Goal: Communication & Community: Answer question/provide support

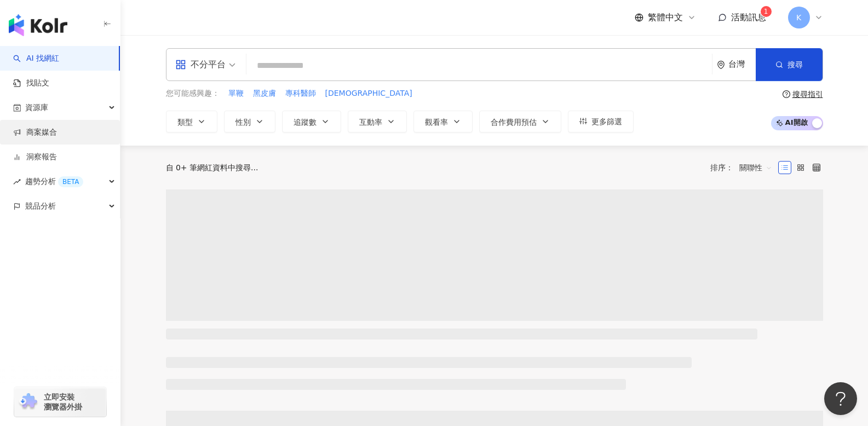
click at [48, 130] on link "商案媒合" at bounding box center [35, 132] width 44 height 11
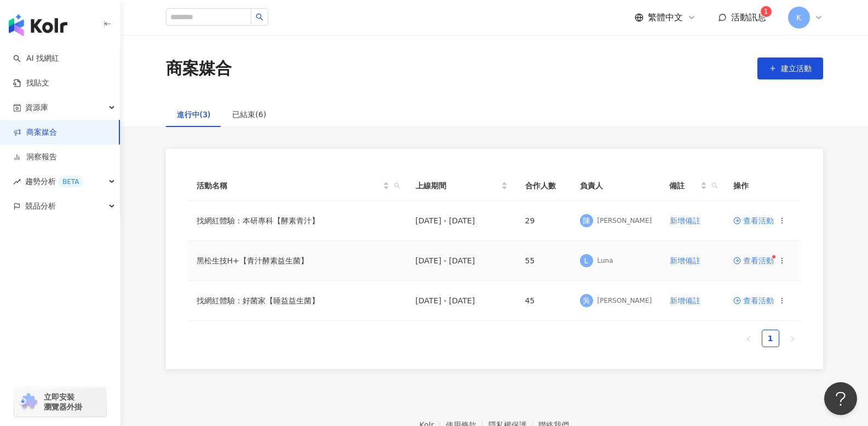
click at [758, 261] on span "查看活動" at bounding box center [753, 261] width 41 height 8
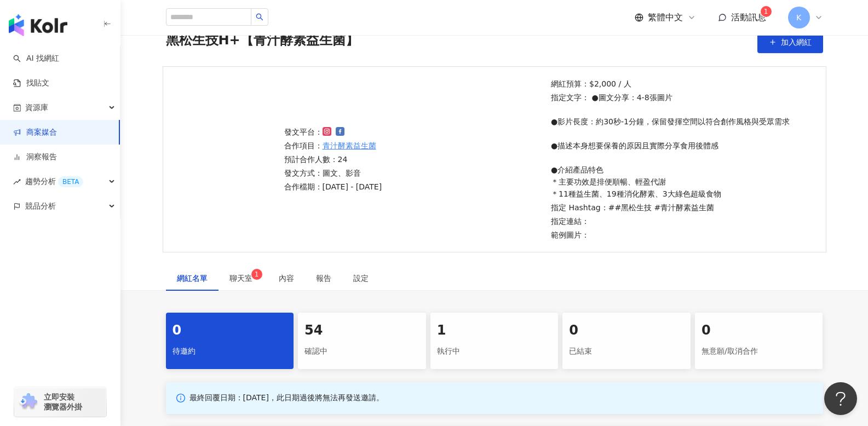
scroll to position [68, 0]
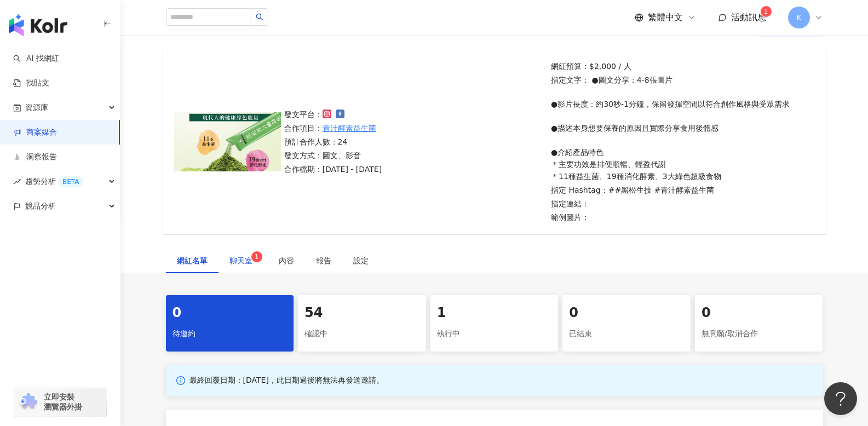
click at [251, 254] on sup "1" at bounding box center [256, 256] width 11 height 11
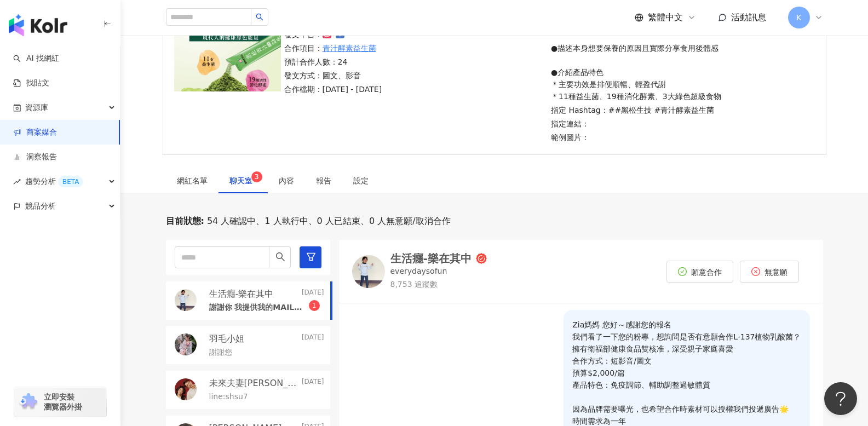
scroll to position [230, 0]
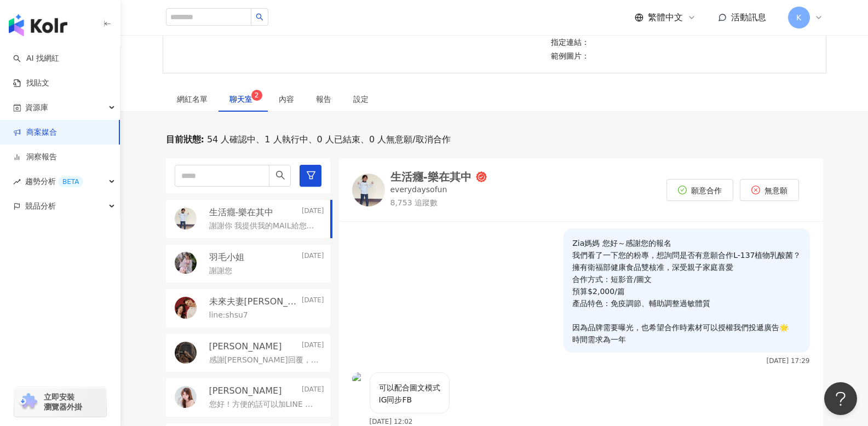
click at [248, 209] on p "生活癮-樂在其中" at bounding box center [241, 212] width 65 height 12
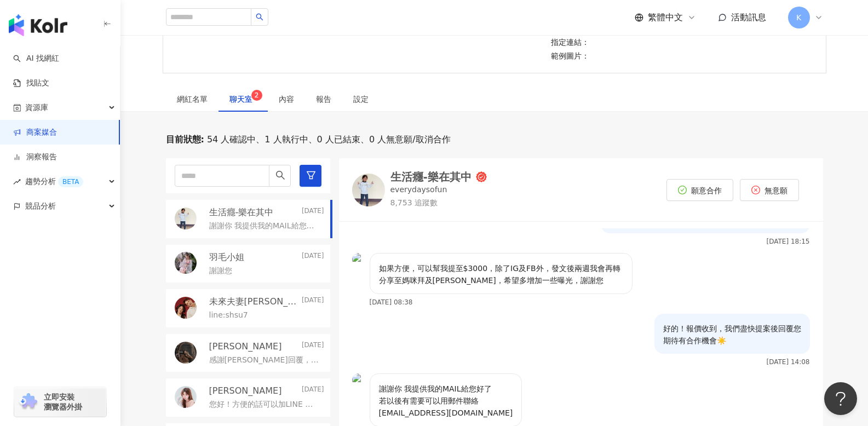
scroll to position [301, 0]
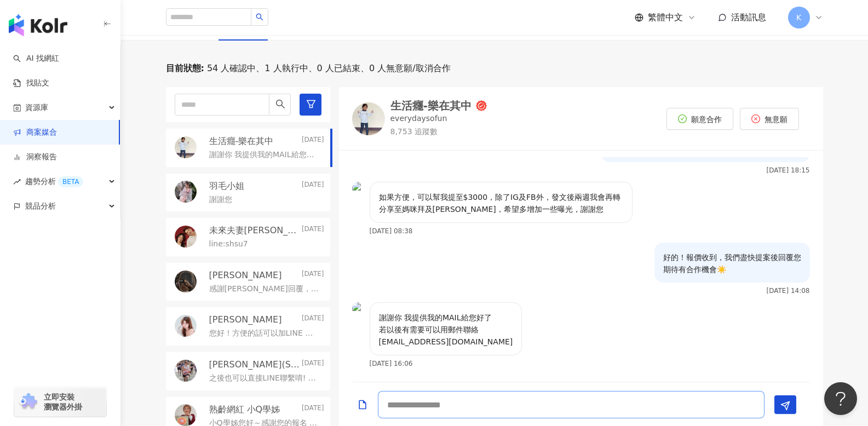
click at [435, 413] on textarea at bounding box center [571, 404] width 387 height 27
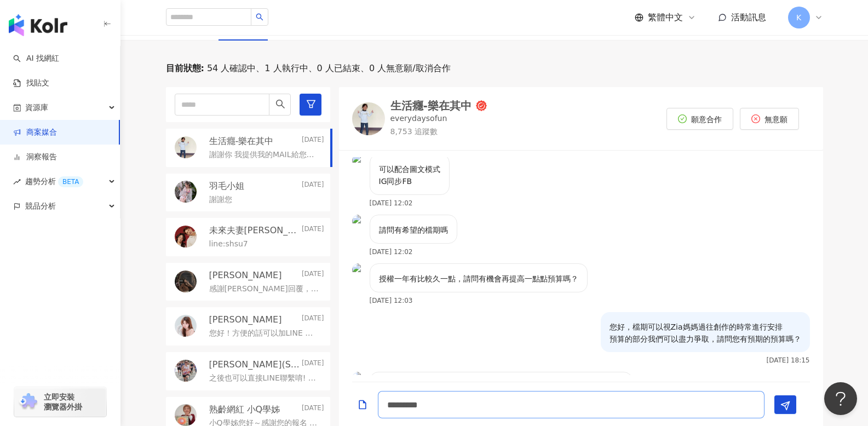
scroll to position [0, 0]
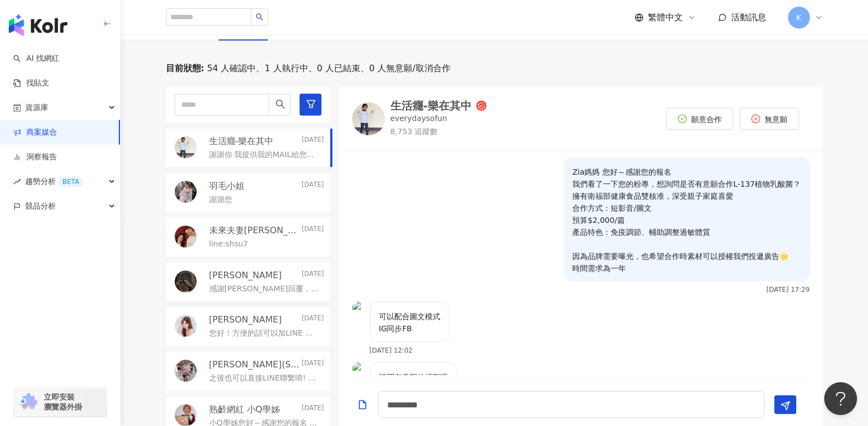
click at [589, 166] on p "Zia媽媽 您好～感謝您的報名 我們看了一下您的粉專，想詢問是否有意願合作L-137植物乳酸菌？ 擁有衛福部健康食品雙核准，深受親子家庭喜愛 合作方式：短影音…" at bounding box center [686, 220] width 228 height 108
drag, startPoint x: 589, startPoint y: 171, endPoint x: 564, endPoint y: 174, distance: 25.3
click at [564, 171] on div "Zia媽媽 您好～感謝您的報名 我們看了一下您的粉專，想詢問是否有意願合作L-137植物乳酸菌？ 擁有衛福部健康食品雙核准，深受親子家庭喜愛 合作方式：短影音…" at bounding box center [687, 219] width 246 height 124
copy p "Zia媽媽"
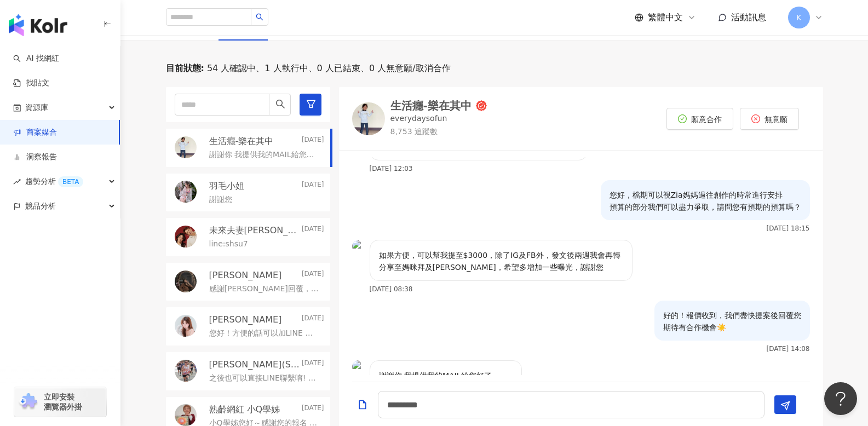
scroll to position [337, 0]
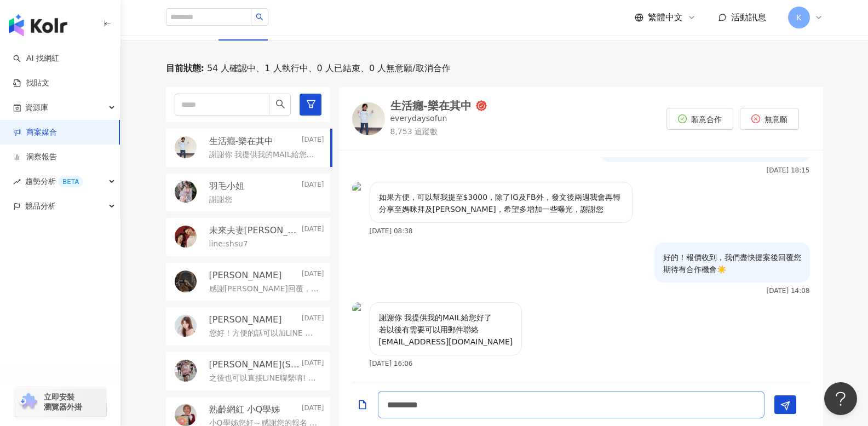
click at [472, 409] on textarea "*********" at bounding box center [571, 404] width 387 height 27
paste textarea "*****"
type textarea "**********"
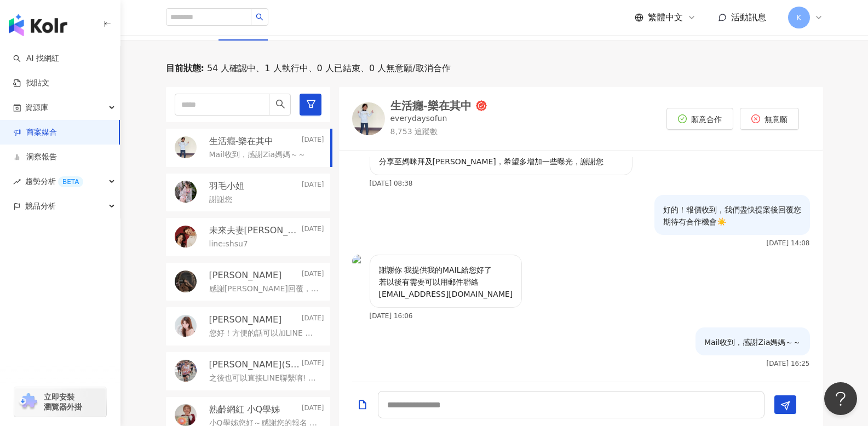
click at [261, 200] on div "謝謝您" at bounding box center [266, 198] width 115 height 13
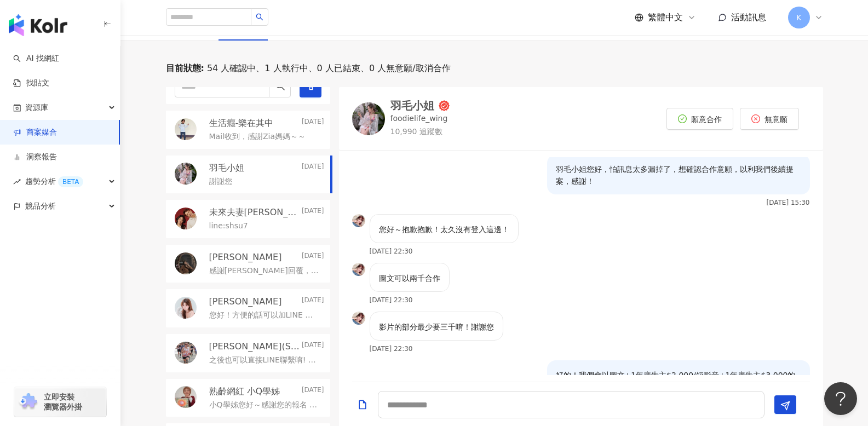
scroll to position [23, 0]
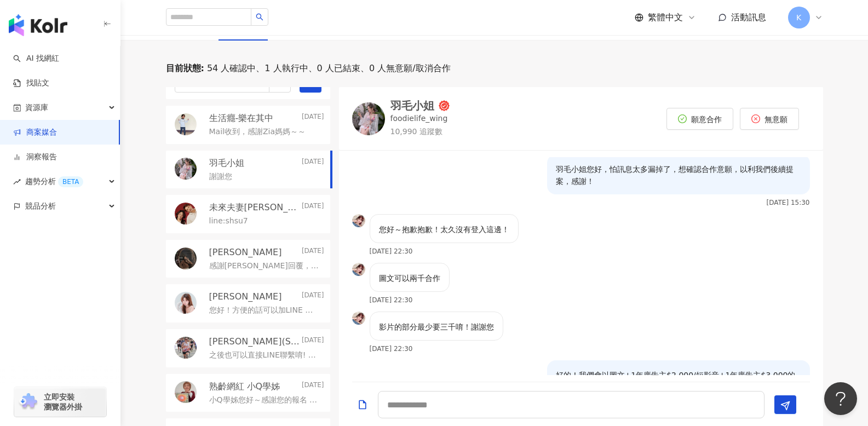
click at [267, 266] on p "感謝薛薛回覆，沒問題，我們會以圖文+1年廣告主去和客戶提案後盡快回覆您！" at bounding box center [264, 266] width 111 height 11
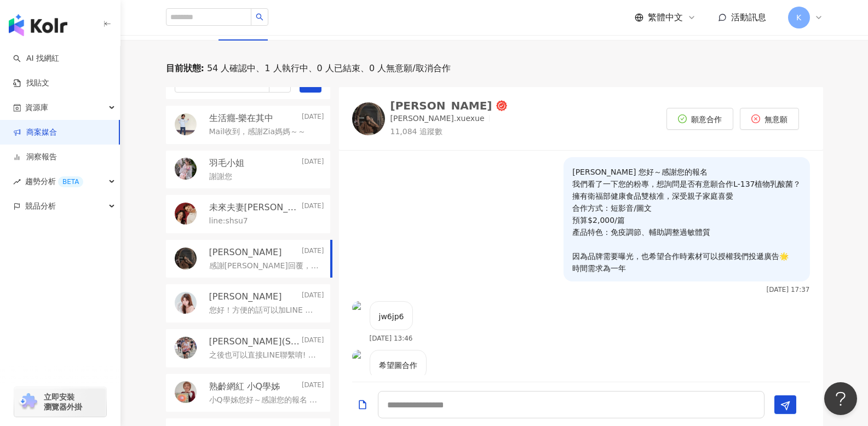
click at [423, 104] on div "[PERSON_NAME]" at bounding box center [441, 105] width 102 height 11
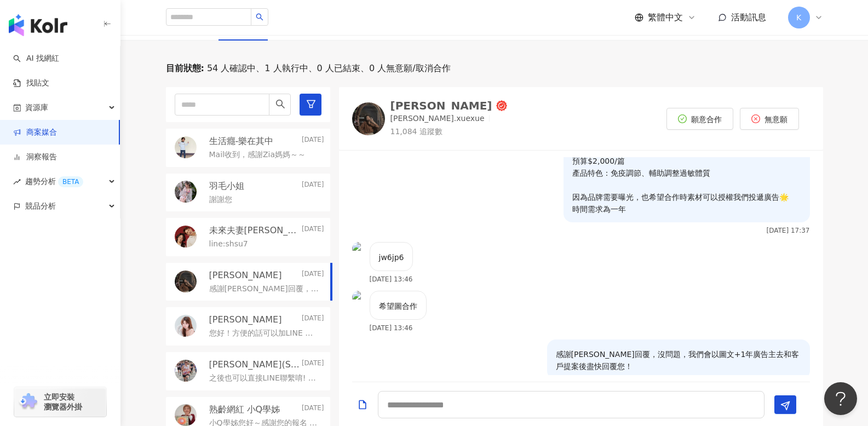
click at [278, 146] on div "生活癮-樂在其中 Today" at bounding box center [266, 141] width 115 height 12
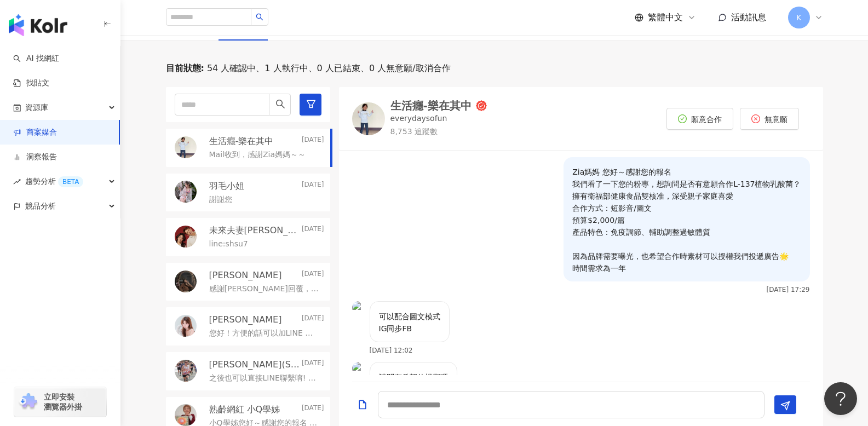
click at [430, 100] on div "生活癮-樂在其中" at bounding box center [430, 105] width 81 height 11
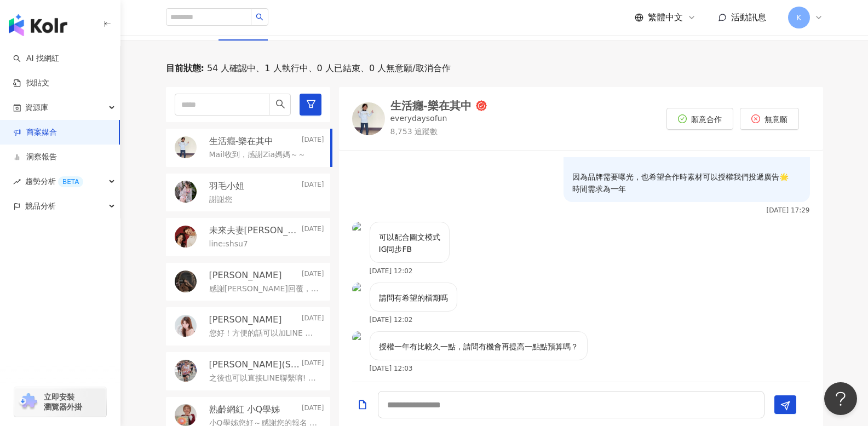
scroll to position [83, 0]
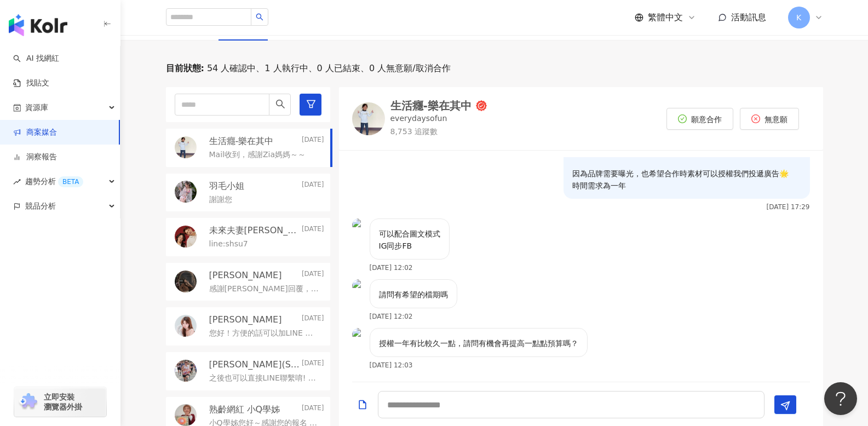
click at [256, 244] on div "line:shsu7" at bounding box center [266, 243] width 115 height 13
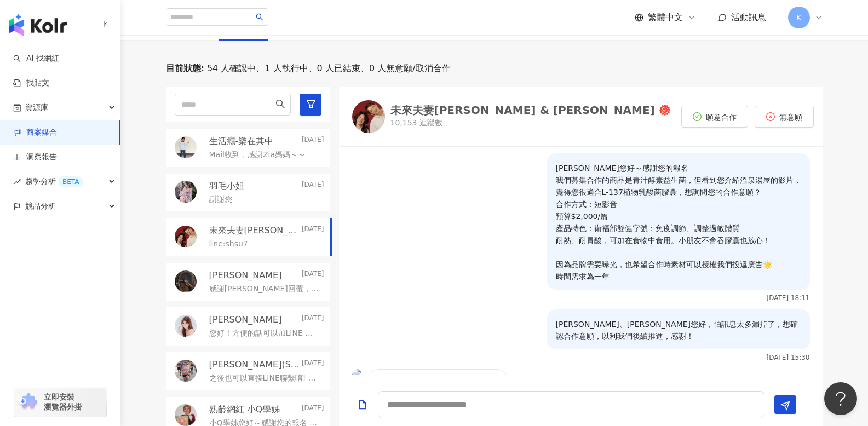
scroll to position [285, 0]
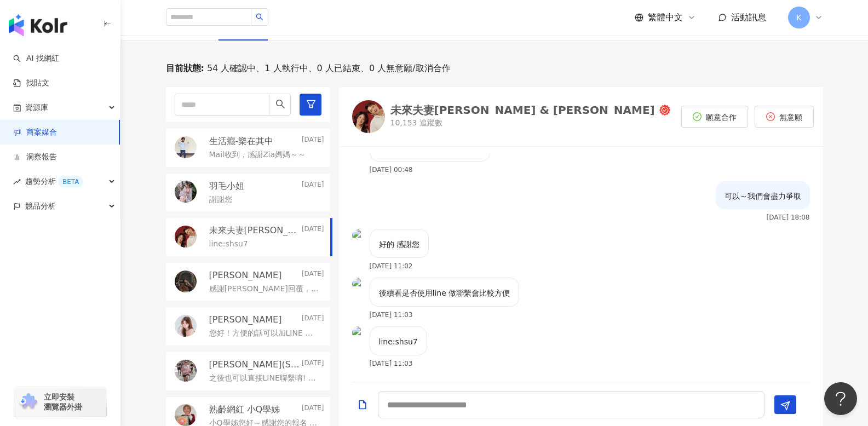
click at [465, 107] on div "未來夫妻Monica & Kim" at bounding box center [522, 110] width 265 height 11
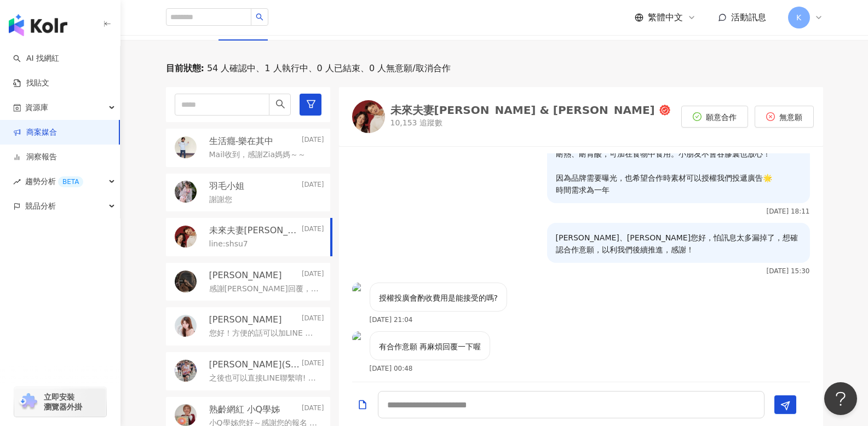
scroll to position [0, 0]
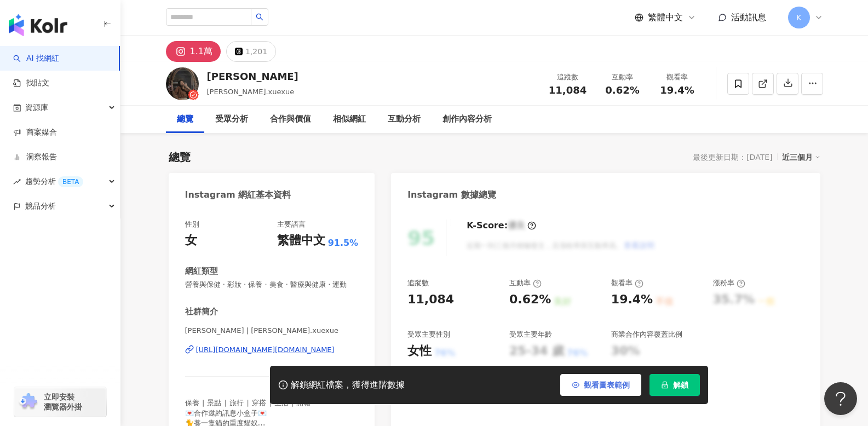
drag, startPoint x: 441, startPoint y: 170, endPoint x: 629, endPoint y: 375, distance: 277.9
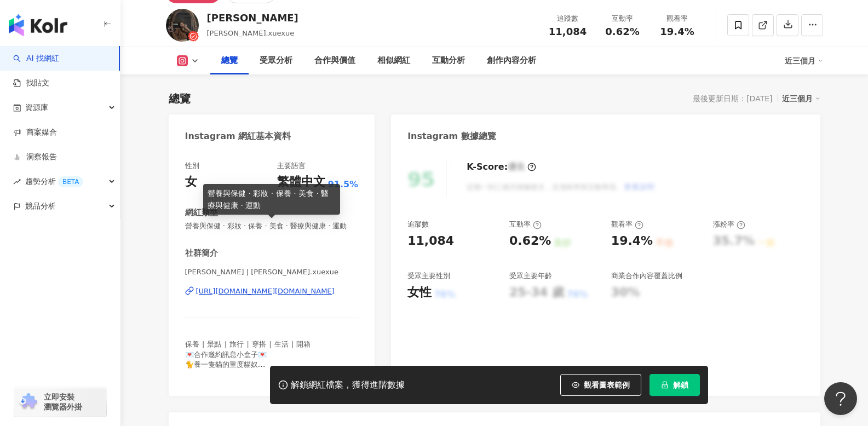
scroll to position [62, 0]
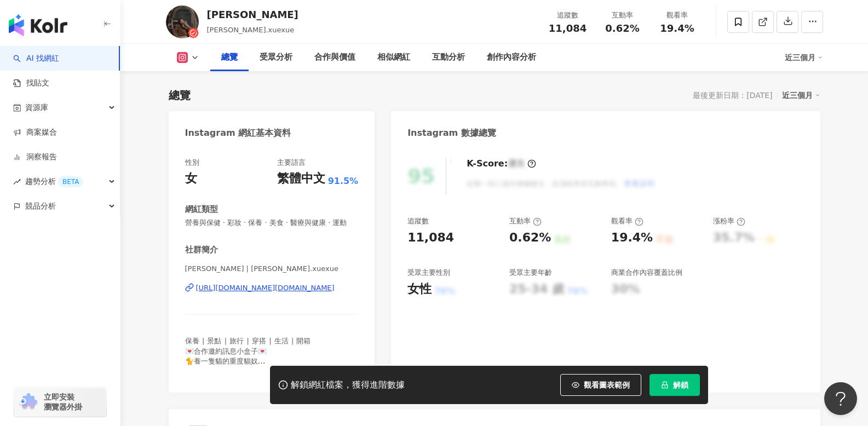
click at [250, 286] on div "[URL][DOMAIN_NAME][DOMAIN_NAME]" at bounding box center [265, 288] width 139 height 10
drag, startPoint x: 270, startPoint y: 14, endPoint x: 211, endPoint y: 16, distance: 58.6
click at [210, 16] on div "[PERSON_NAME].xuexue 追蹤數 11,084 互動率 0.62% 觀看率 19.4%" at bounding box center [494, 21] width 701 height 43
copy div "[PERSON_NAME]"
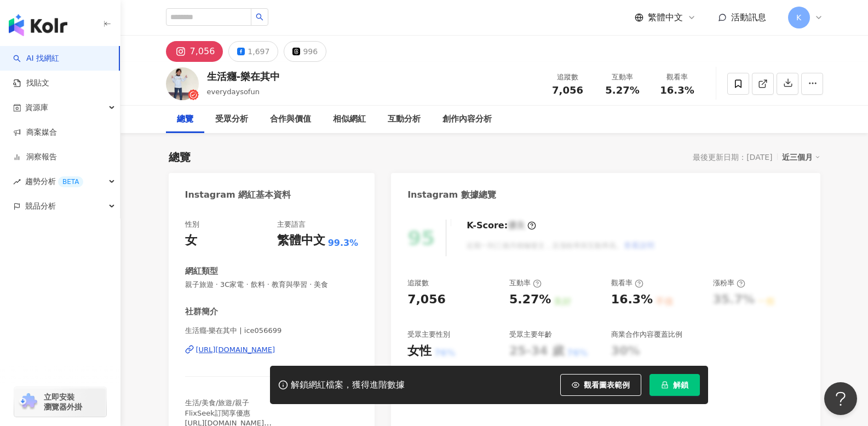
click at [253, 347] on div "https://www.instagram.com/ice056699/" at bounding box center [235, 350] width 79 height 10
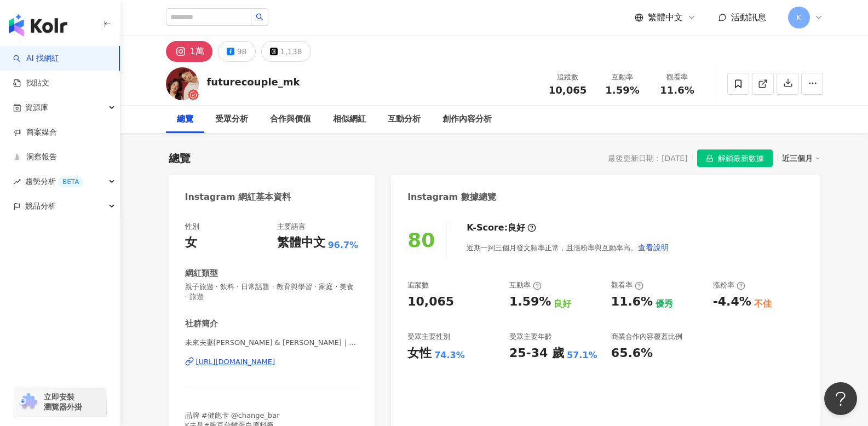
click at [175, 48] on icon at bounding box center [180, 51] width 13 height 13
click at [275, 365] on div "https://www.instagram.com/futurecouple_mk/" at bounding box center [235, 362] width 79 height 10
